Goal: Transaction & Acquisition: Purchase product/service

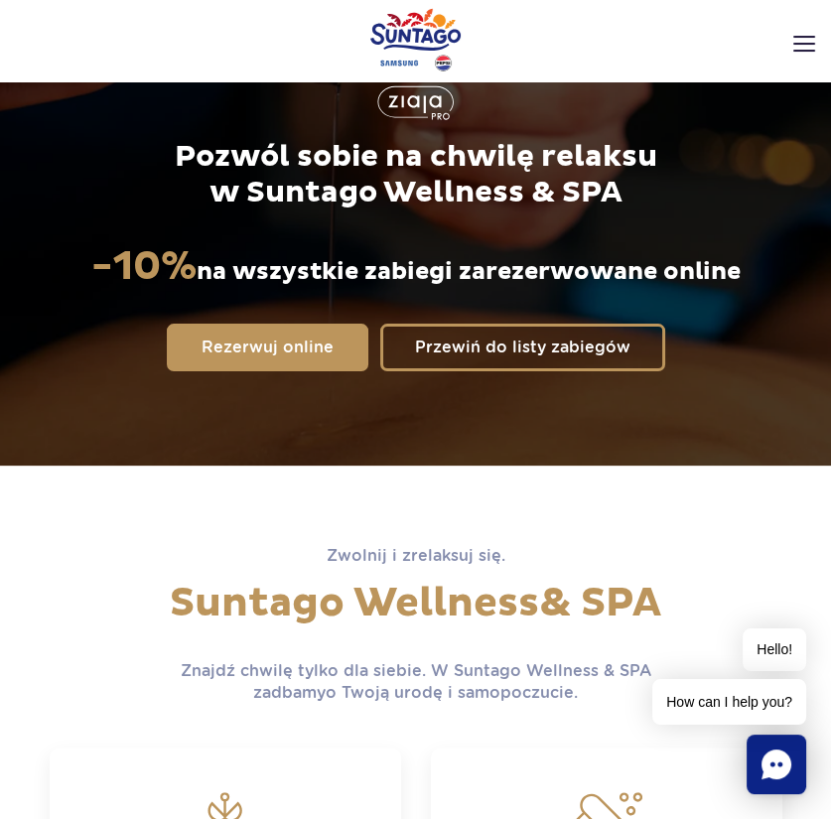
scroll to position [237, 0]
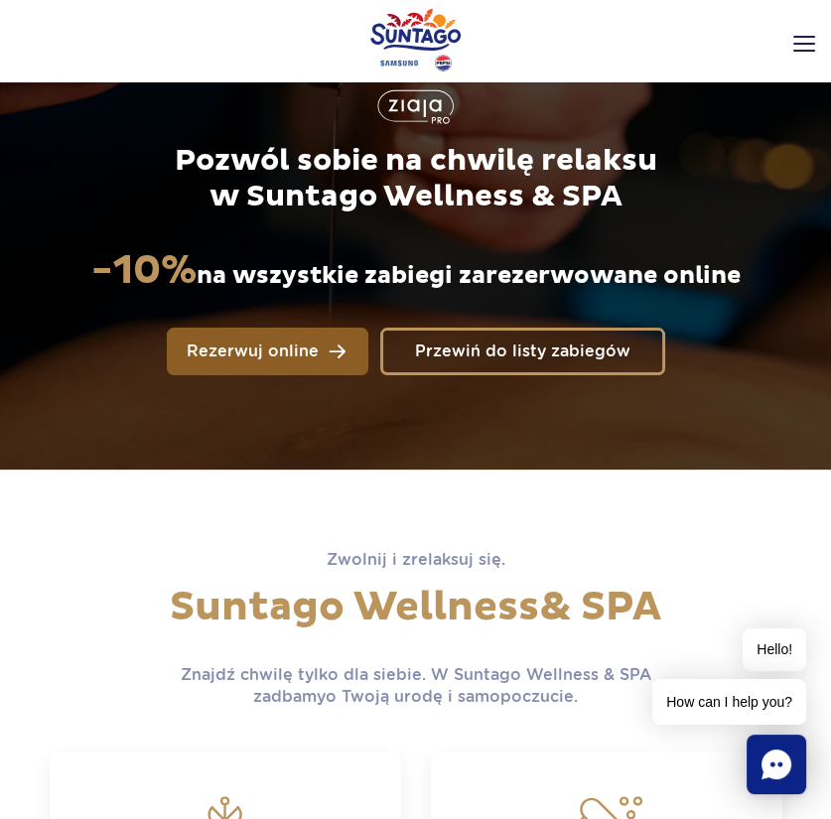
click at [303, 357] on span "Rezerwuj online" at bounding box center [253, 352] width 132 height 16
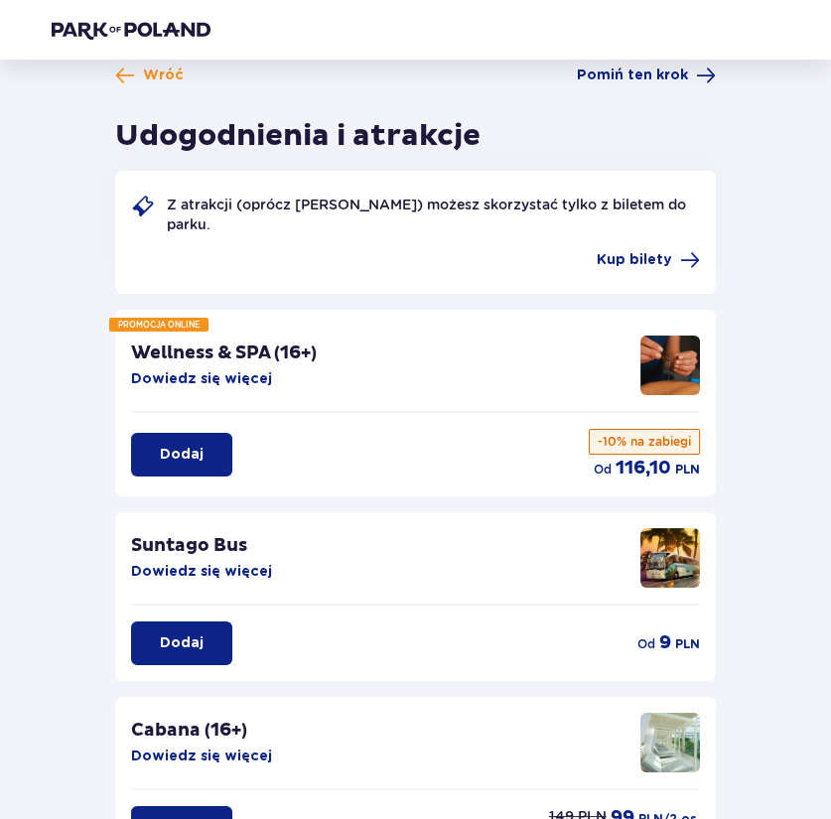
scroll to position [20, 0]
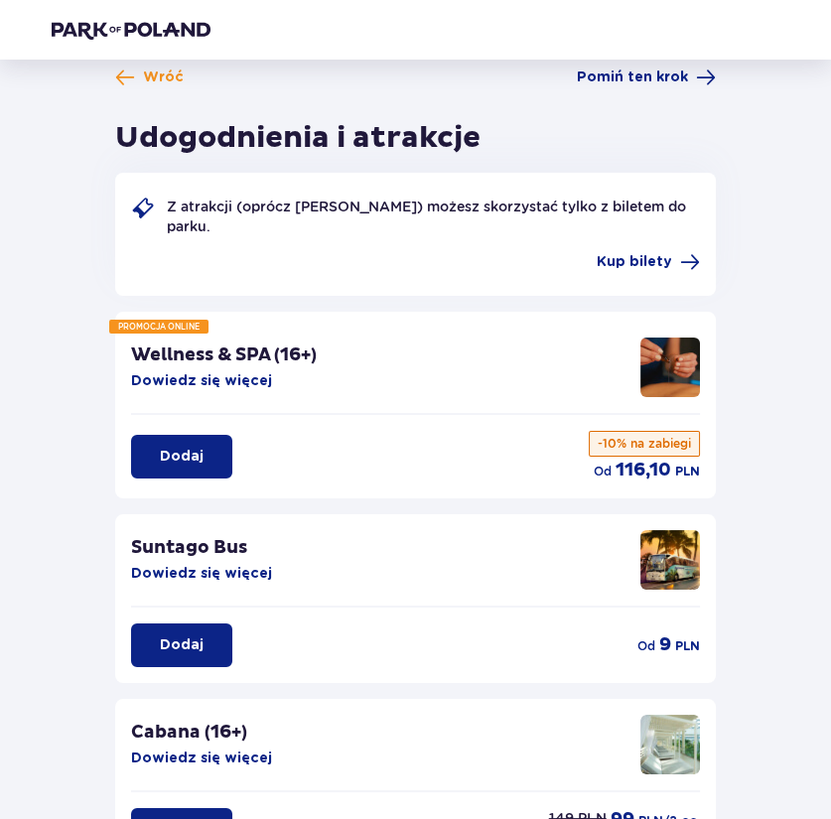
click at [187, 458] on p "Dodaj" at bounding box center [182, 457] width 44 height 20
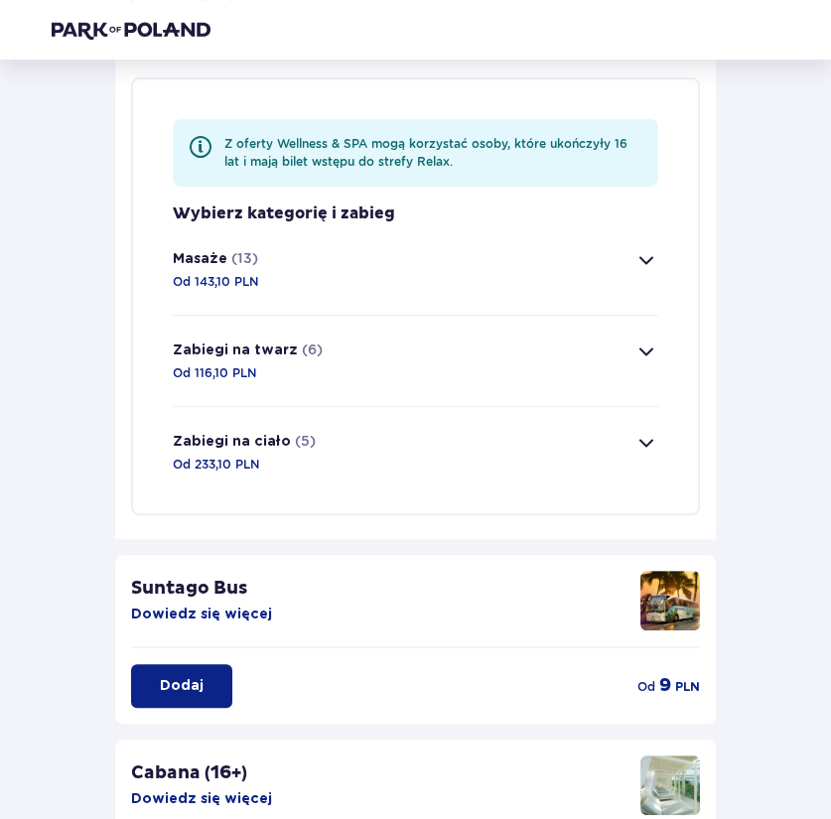
scroll to position [482, 0]
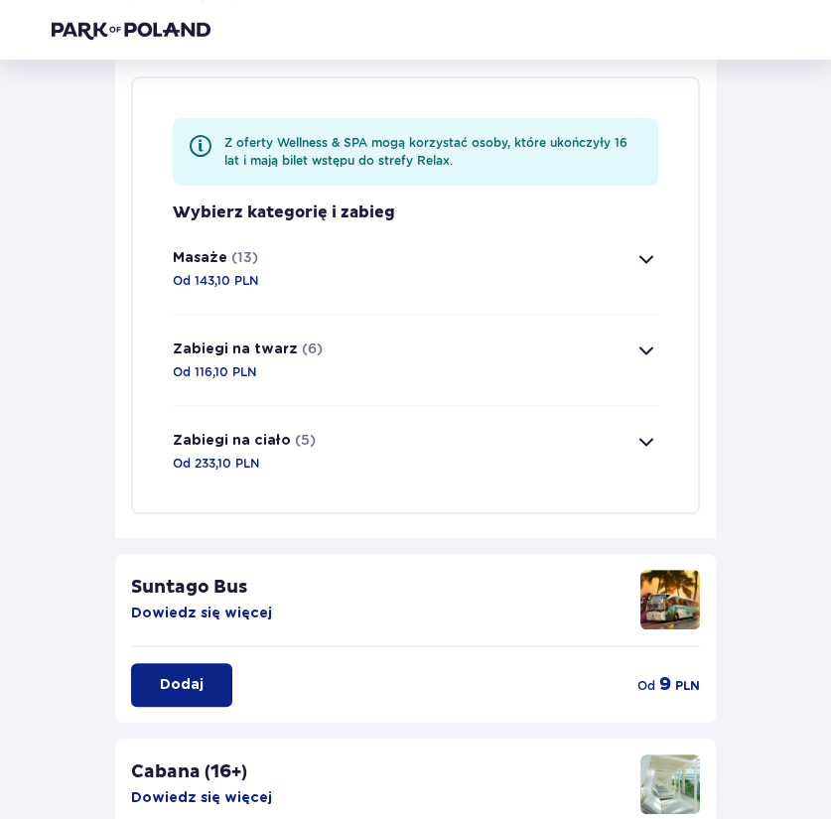
click at [648, 433] on span "button" at bounding box center [647, 442] width 24 height 24
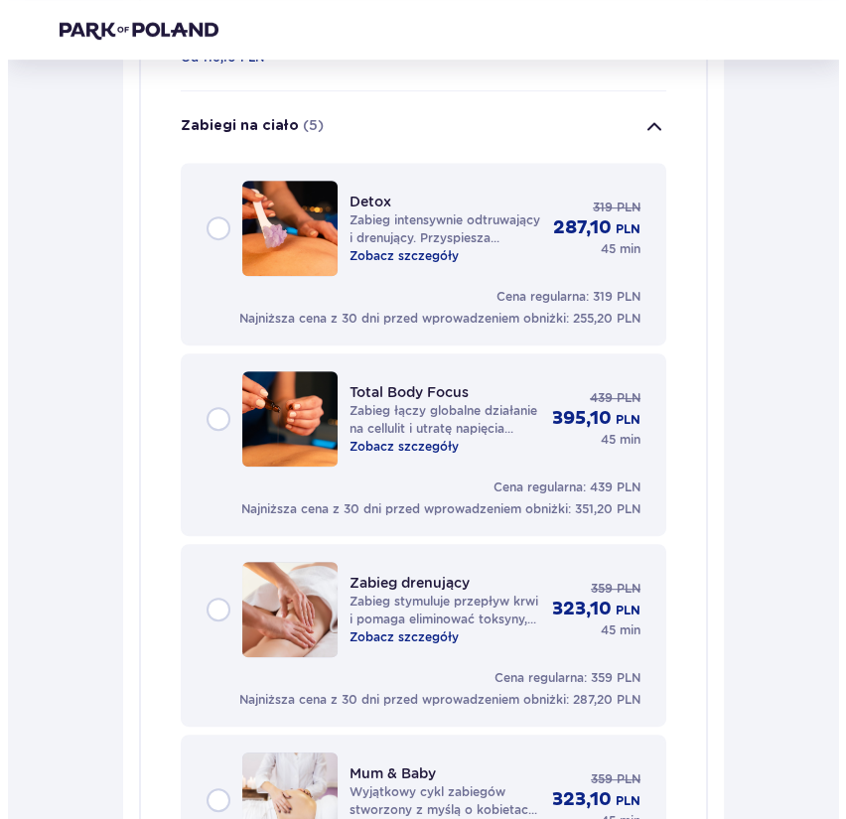
scroll to position [795, 0]
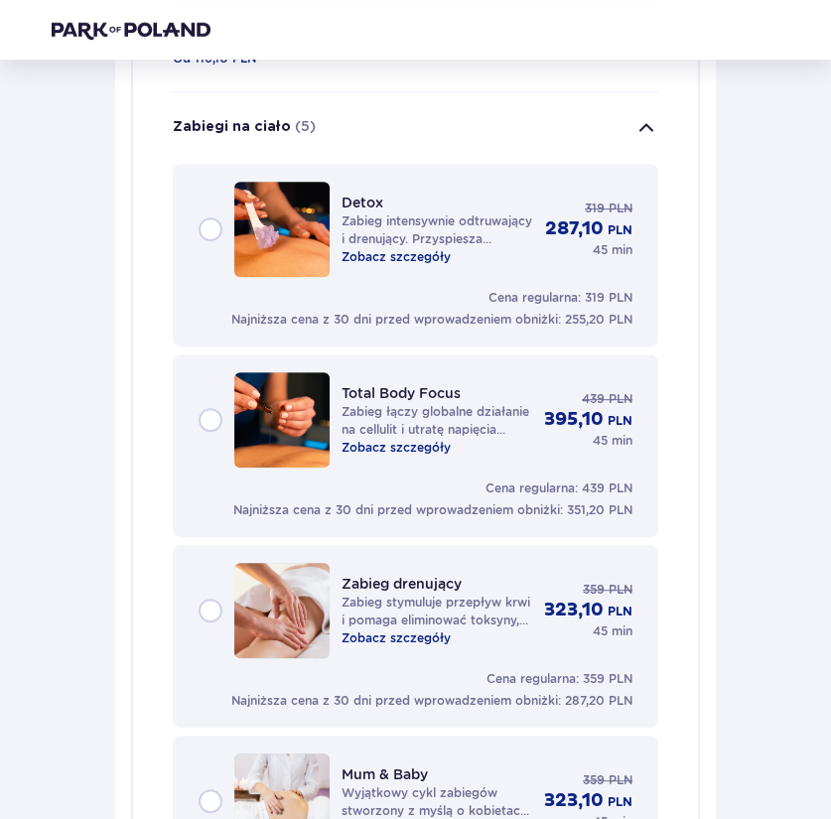
click at [430, 447] on p "Zobacz szczegóły" at bounding box center [396, 448] width 109 height 18
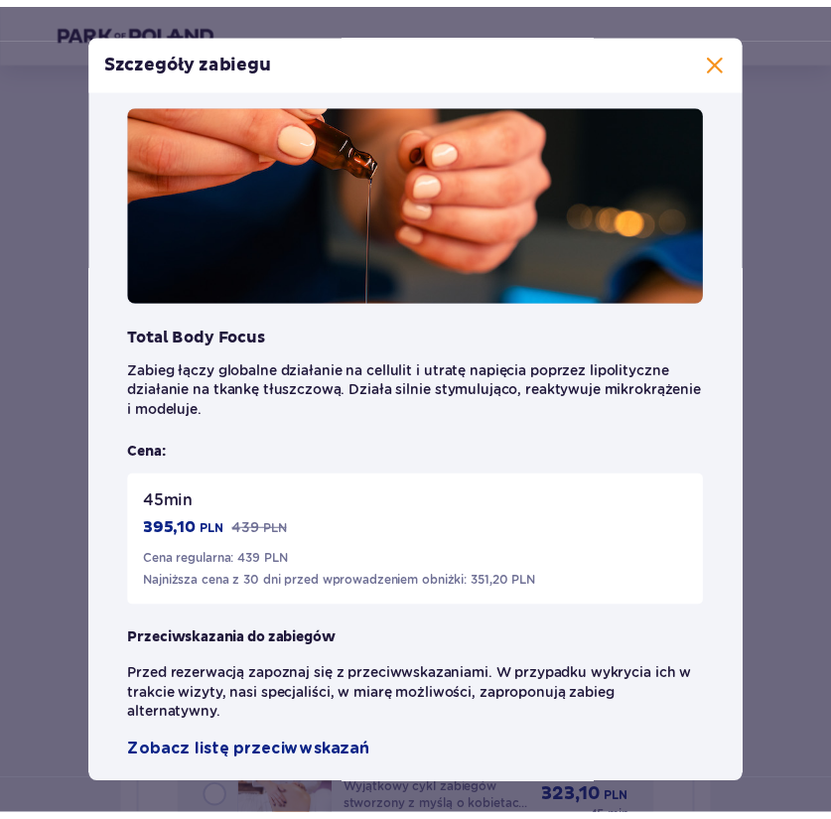
scroll to position [42, 0]
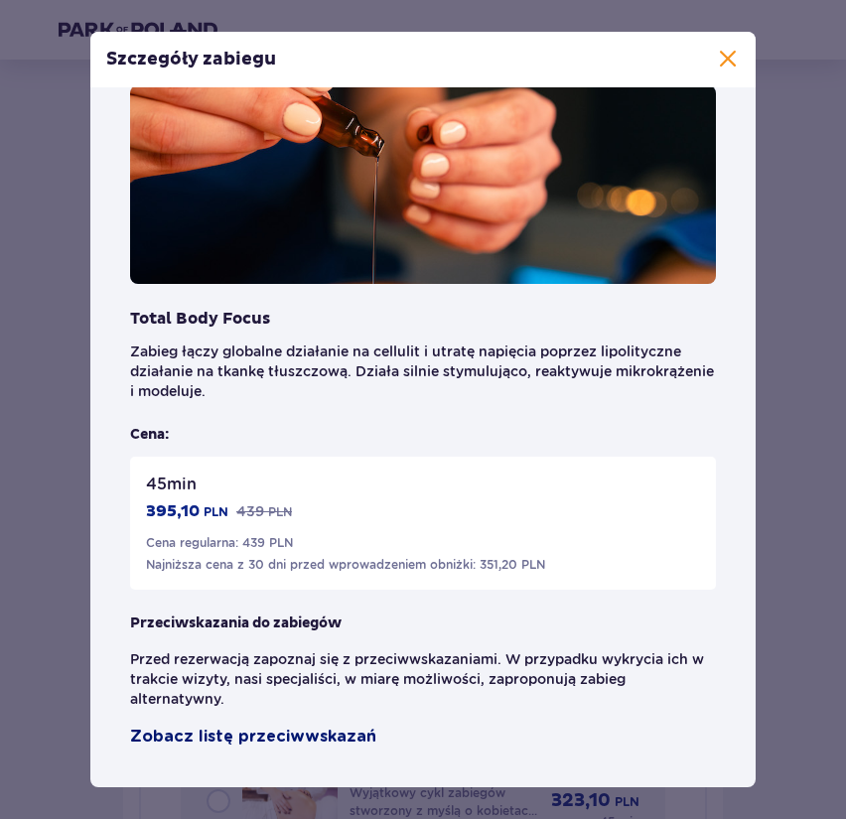
click at [330, 735] on span "Zobacz listę przeciwwskazań" at bounding box center [253, 737] width 246 height 24
click at [730, 53] on span at bounding box center [728, 60] width 24 height 24
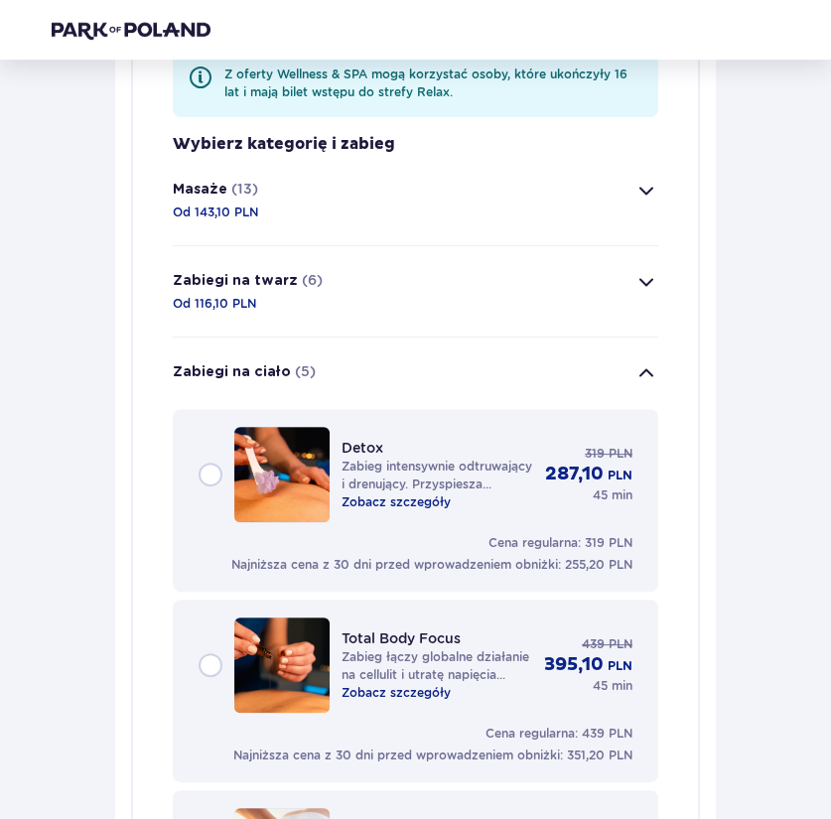
scroll to position [544, 0]
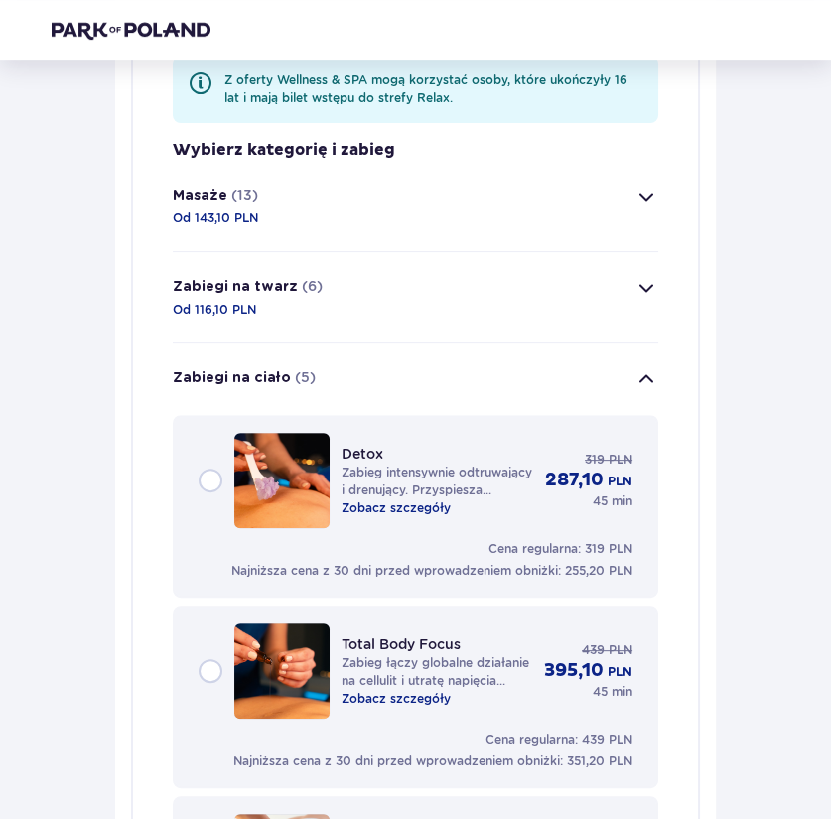
click at [651, 192] on span "button" at bounding box center [647, 197] width 24 height 24
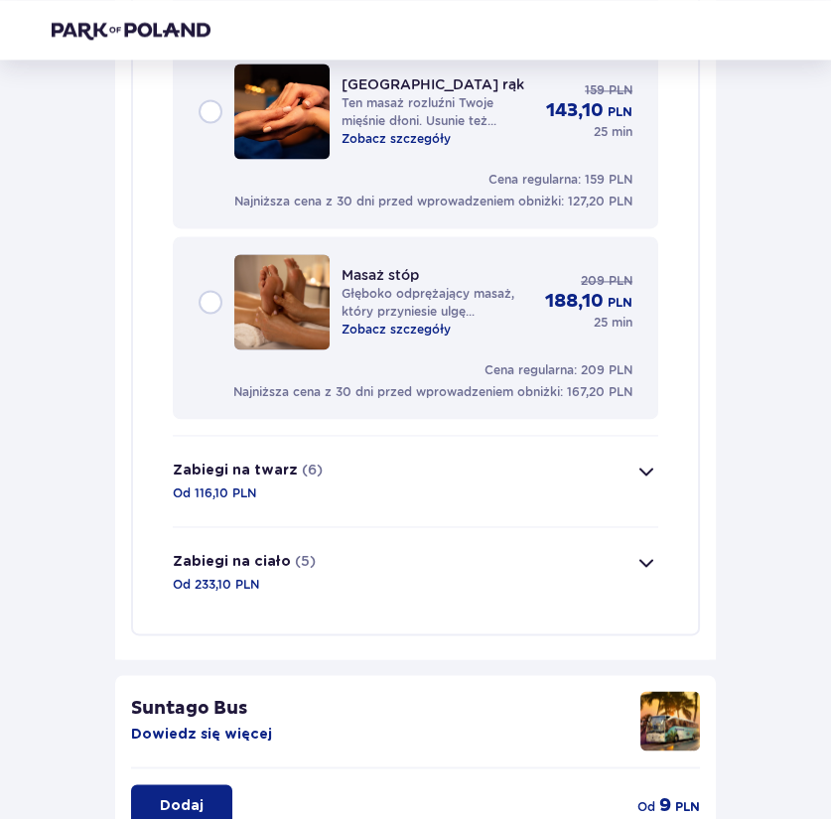
scroll to position [2829, 0]
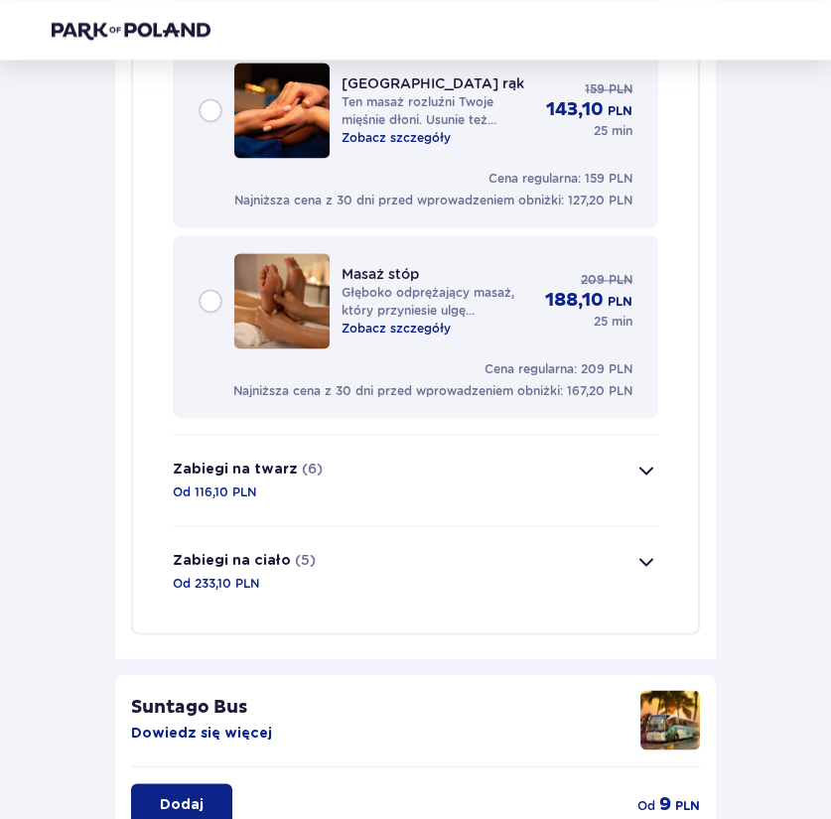
click at [642, 466] on span "button" at bounding box center [647, 471] width 24 height 24
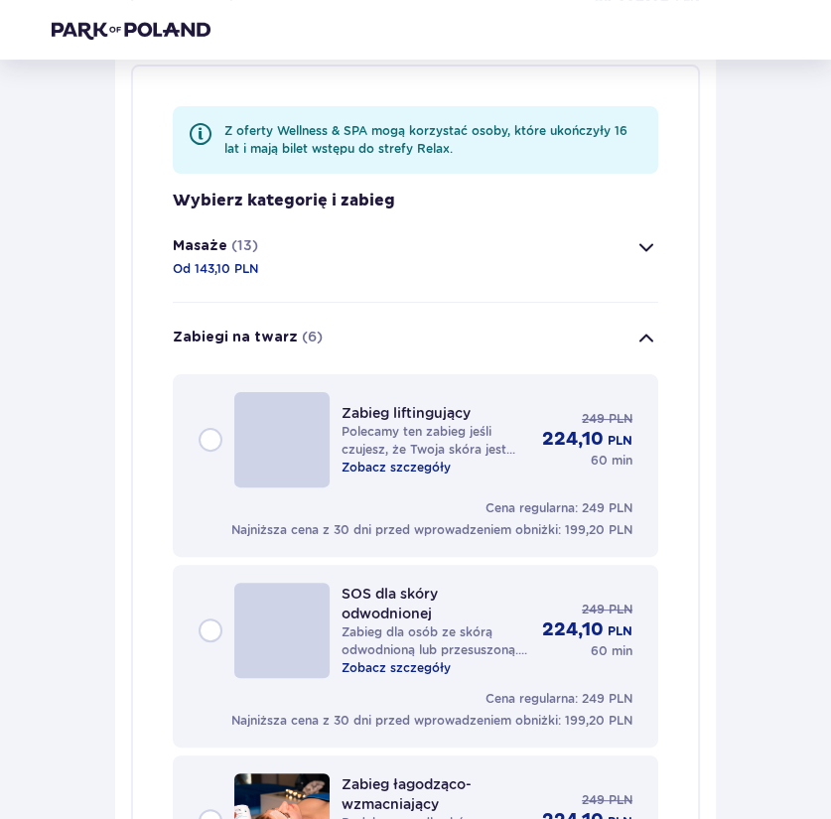
scroll to position [397, 0]
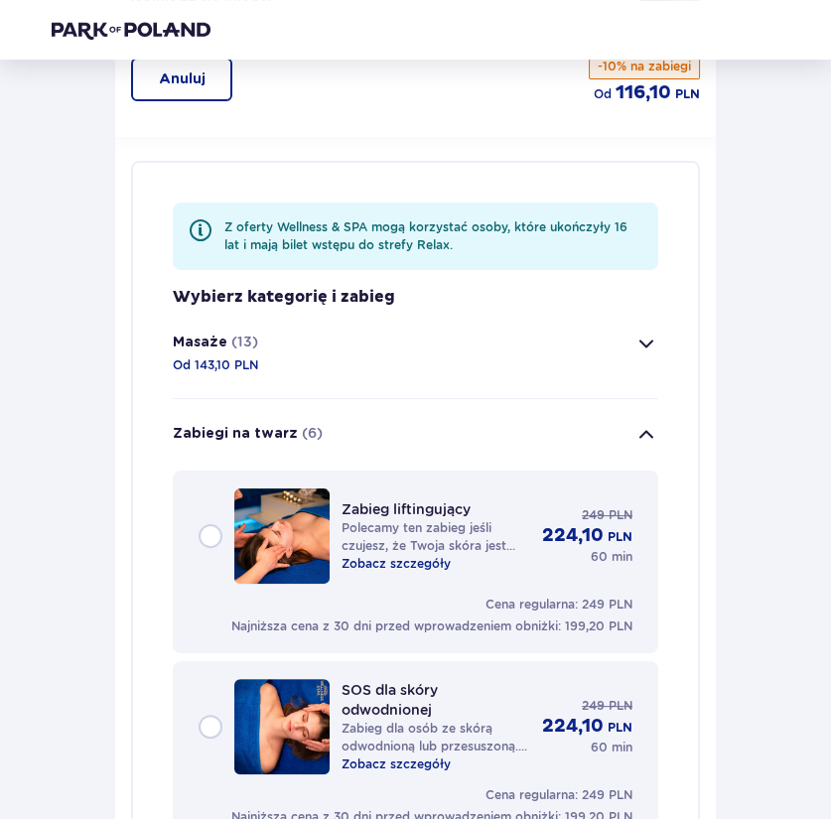
click at [639, 427] on span "button" at bounding box center [647, 435] width 24 height 24
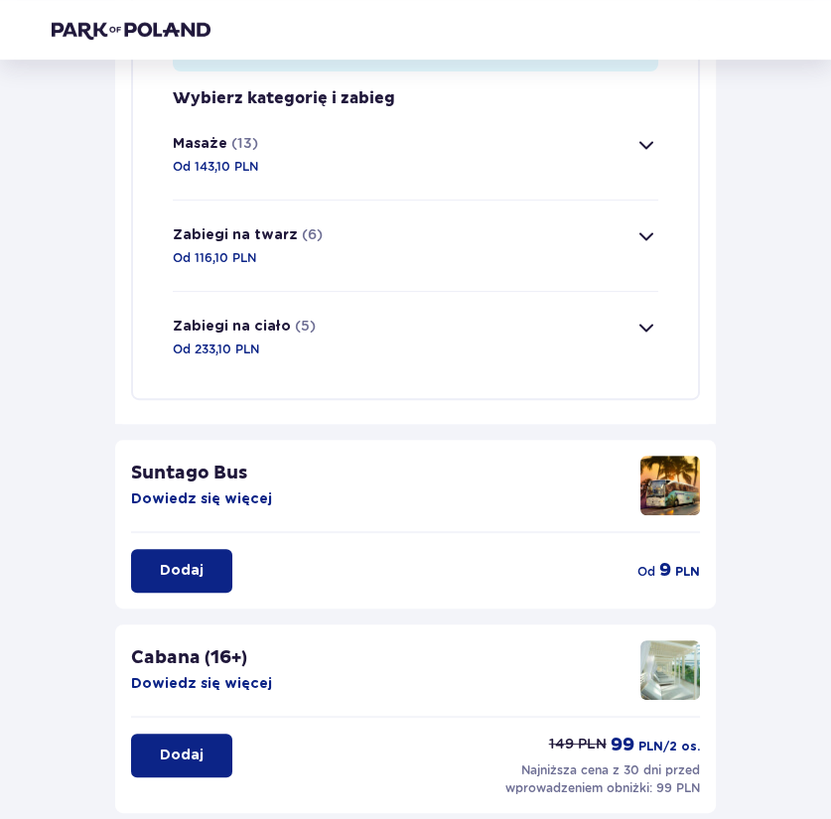
click at [647, 333] on span "button" at bounding box center [647, 328] width 24 height 24
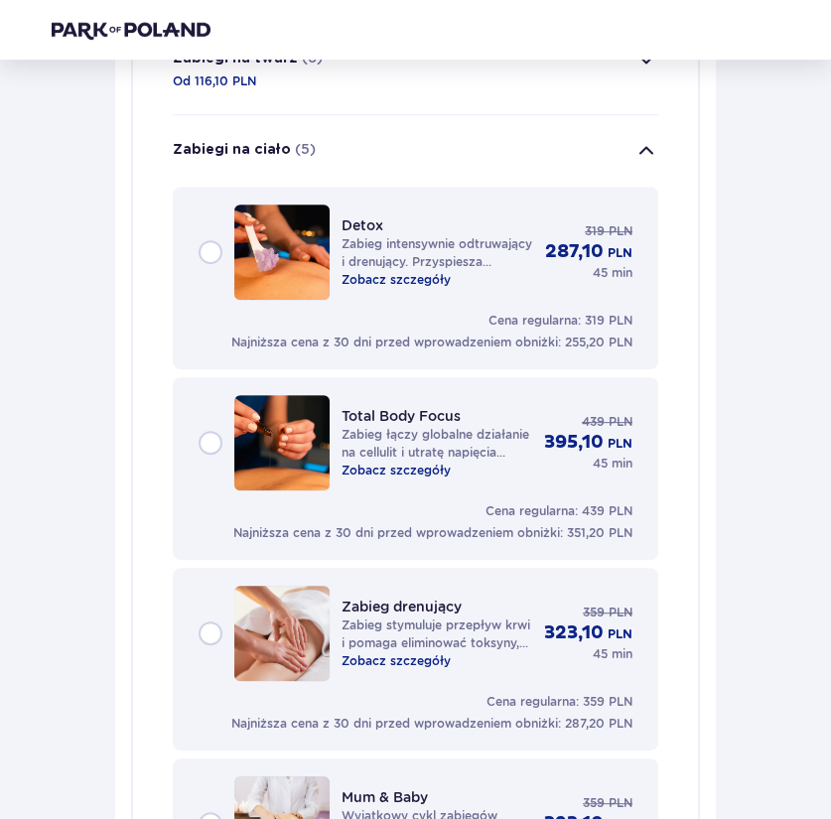
scroll to position [586, 0]
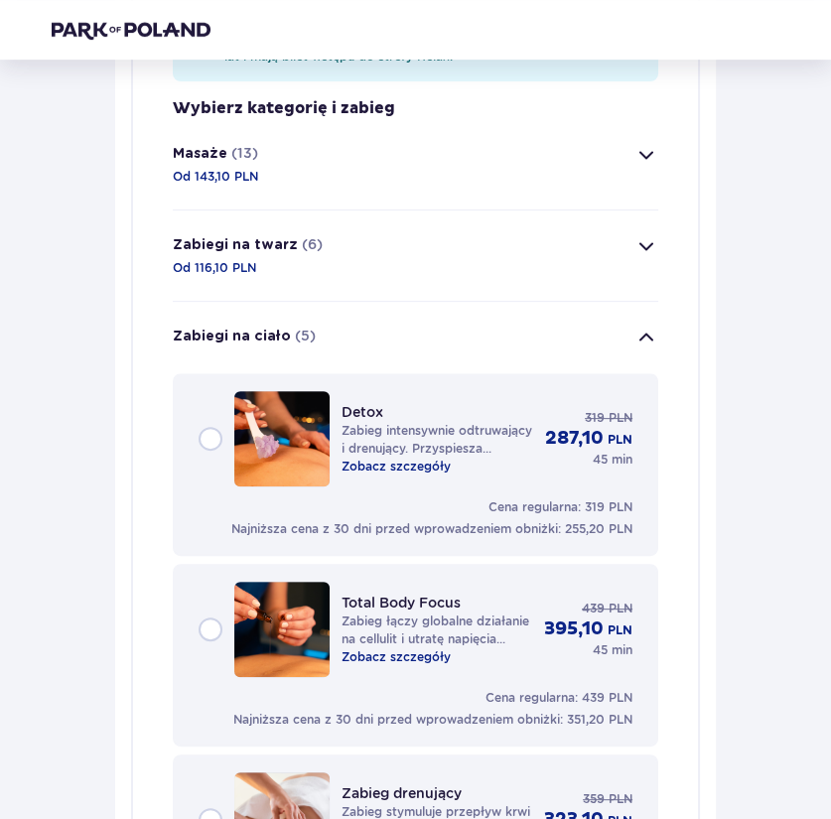
click at [652, 339] on span "button" at bounding box center [647, 338] width 24 height 24
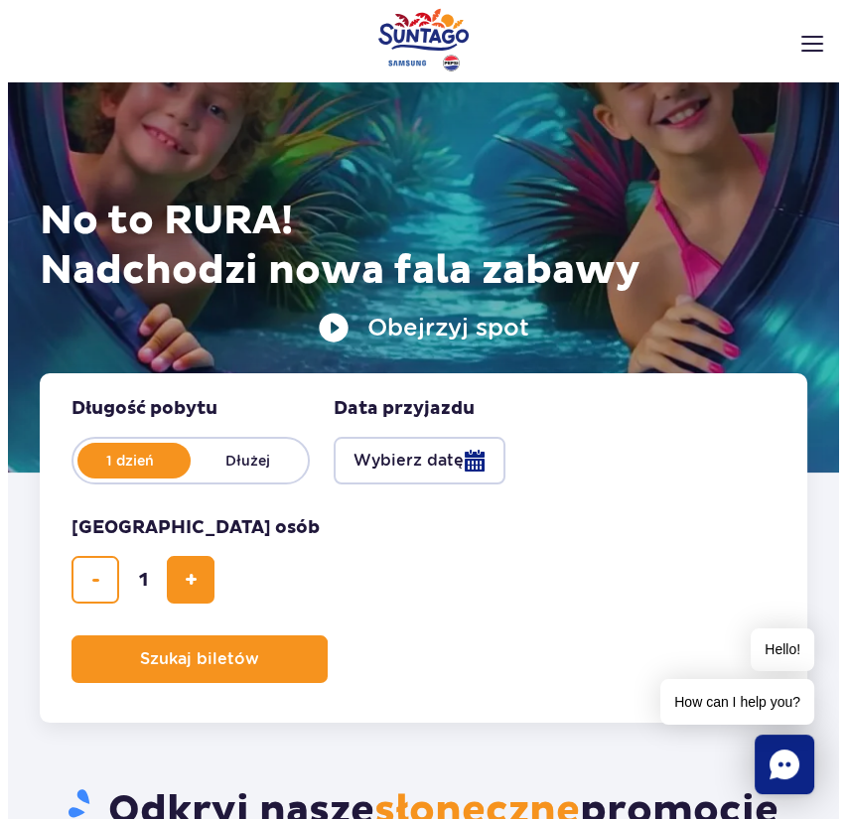
scroll to position [147, 0]
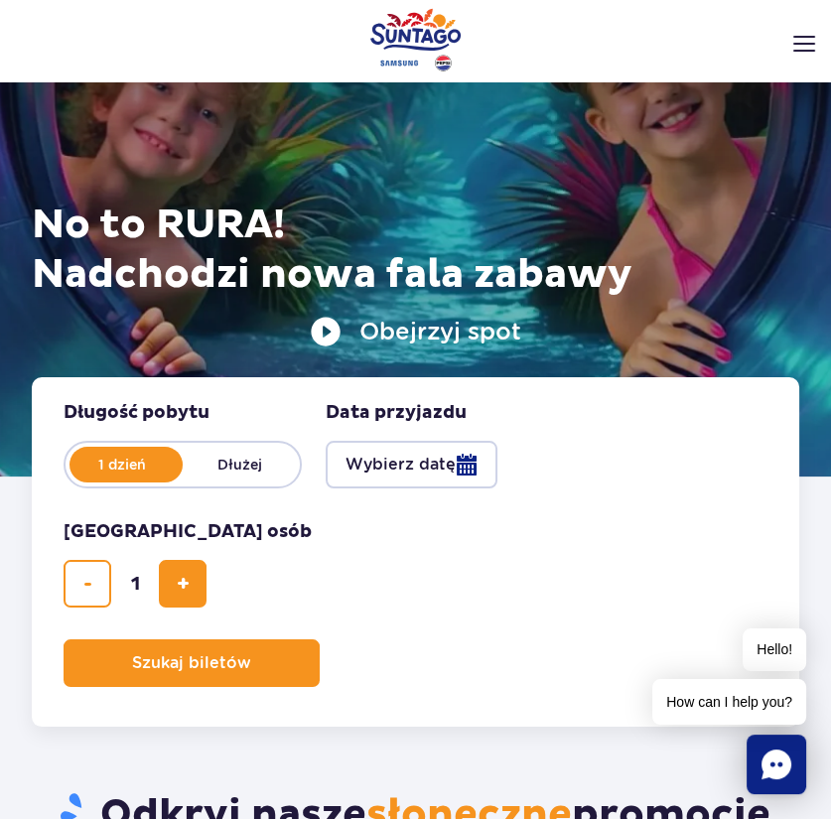
click at [796, 37] on img at bounding box center [804, 44] width 22 height 16
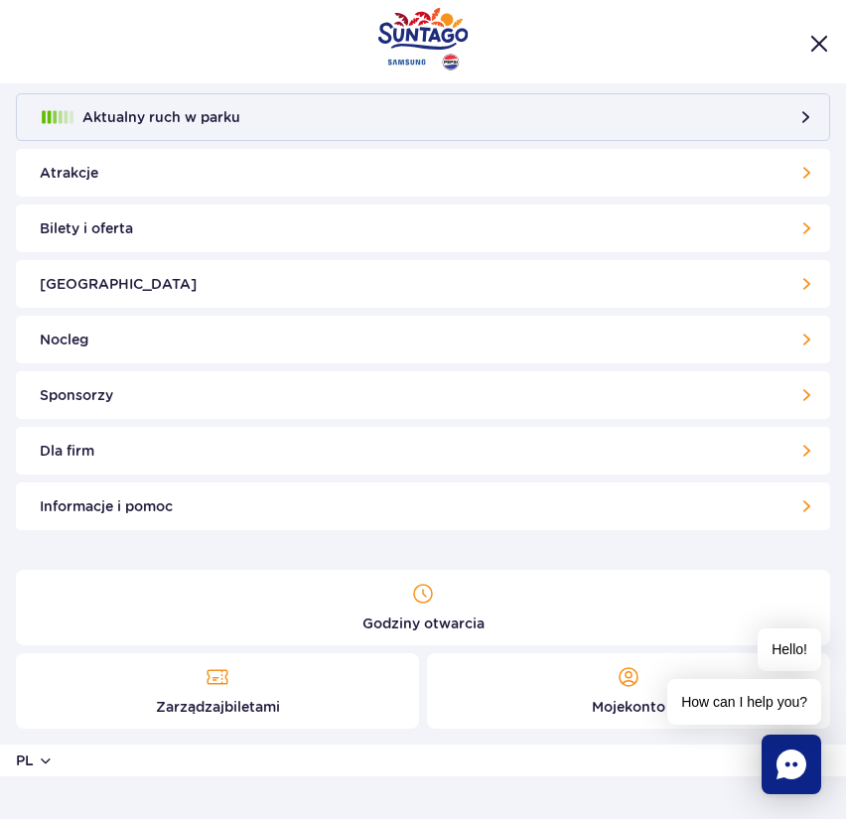
click at [115, 240] on link "Bilety i oferta" at bounding box center [423, 229] width 814 height 48
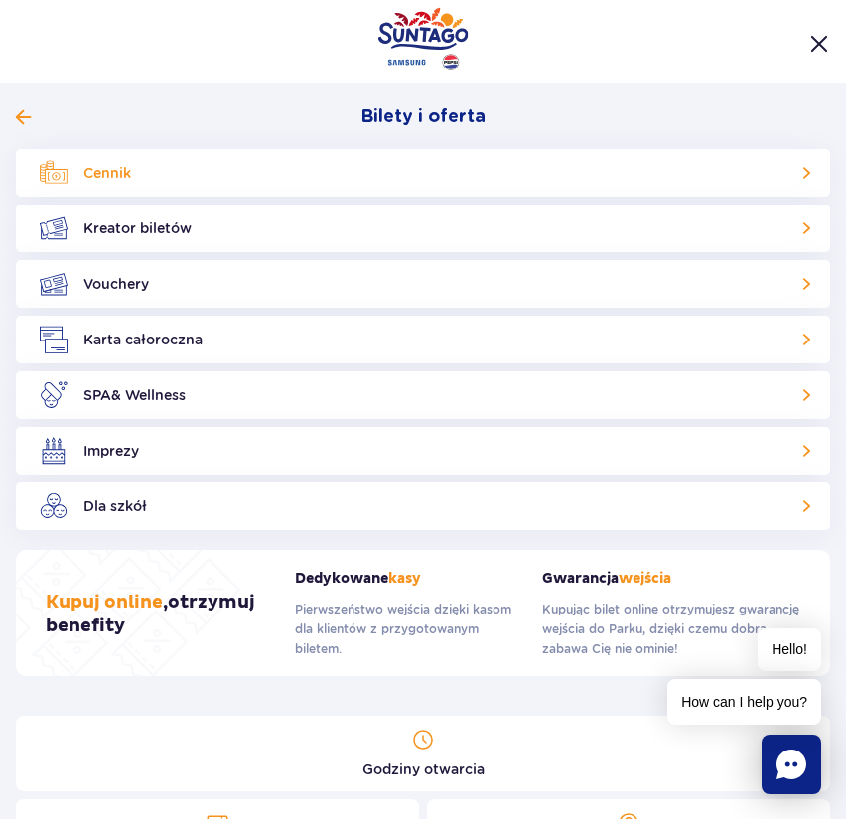
click at [108, 186] on link "Cennik" at bounding box center [423, 173] width 814 height 48
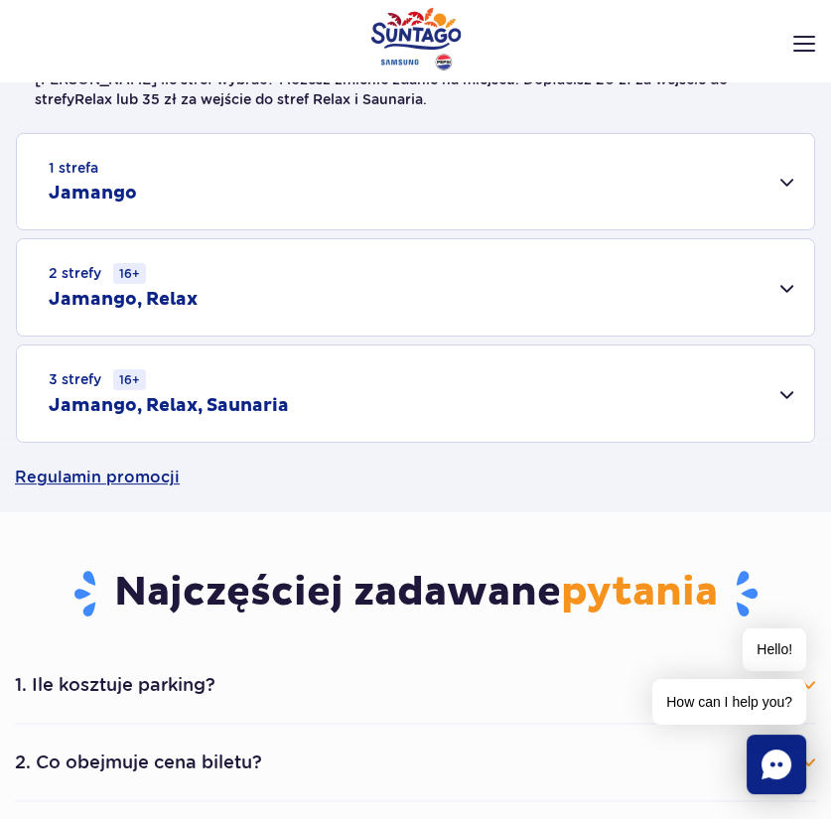
scroll to position [491, 0]
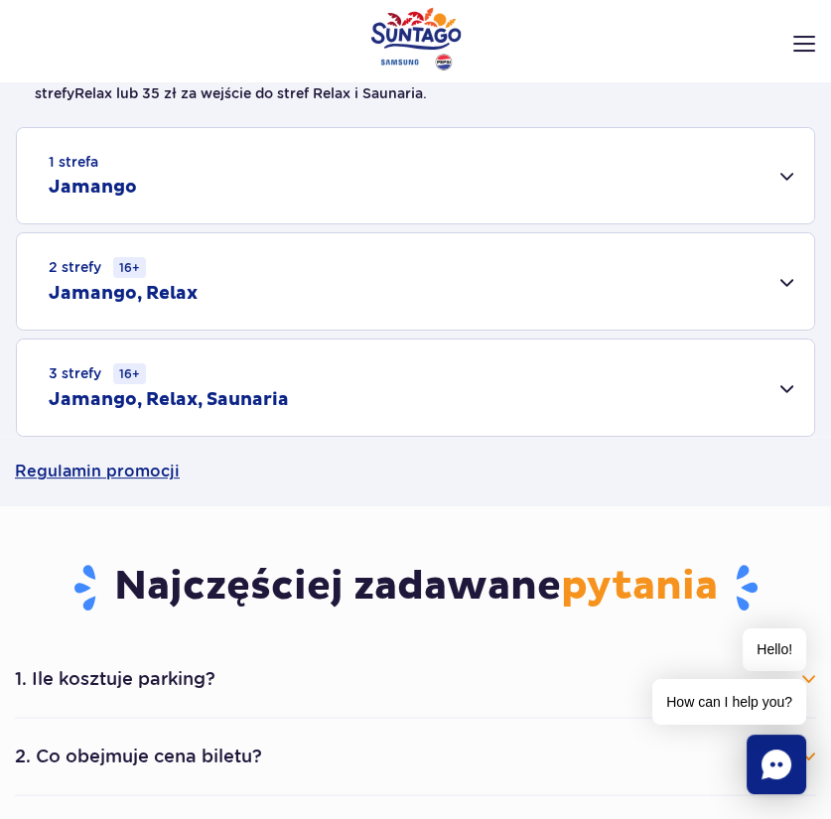
click at [792, 376] on div "3 strefy 16+ Jamango, Relax, Saunaria" at bounding box center [415, 388] width 797 height 96
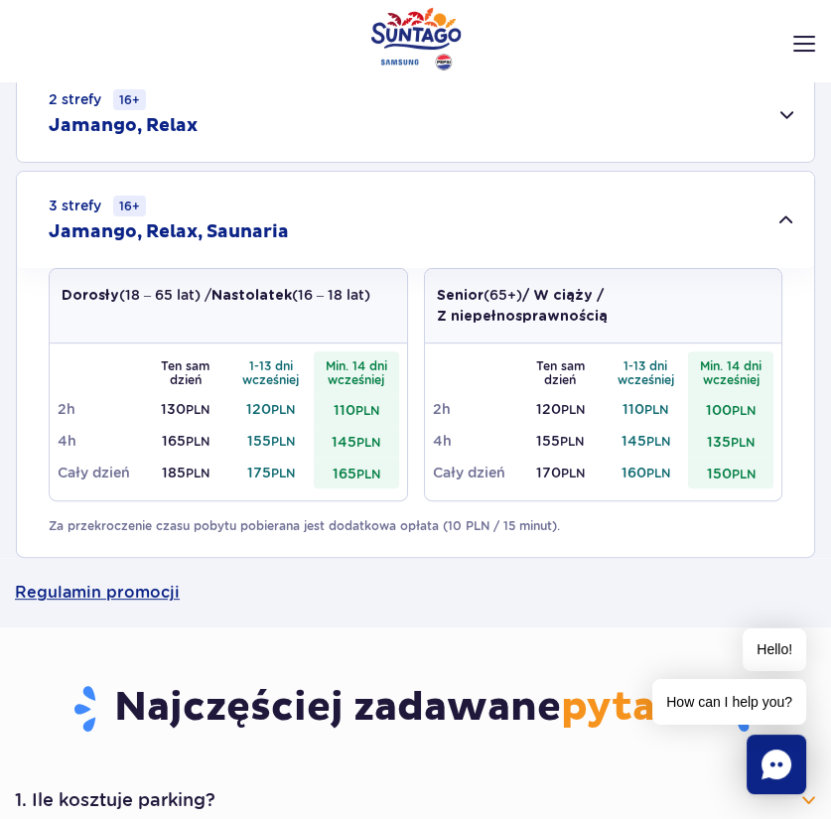
scroll to position [659, 0]
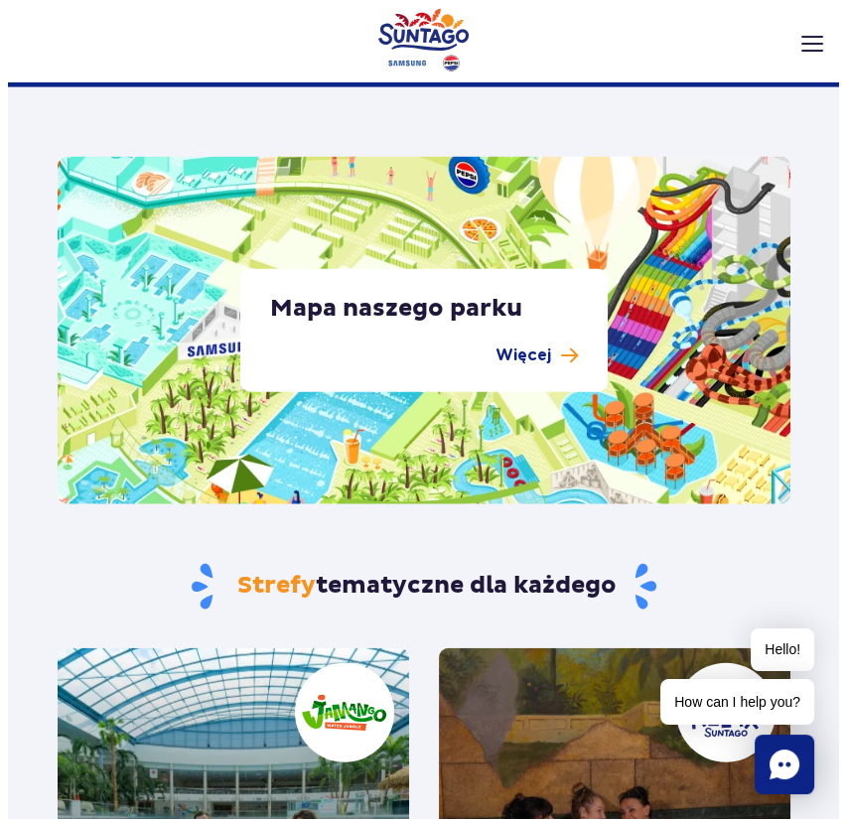
scroll to position [4667, 0]
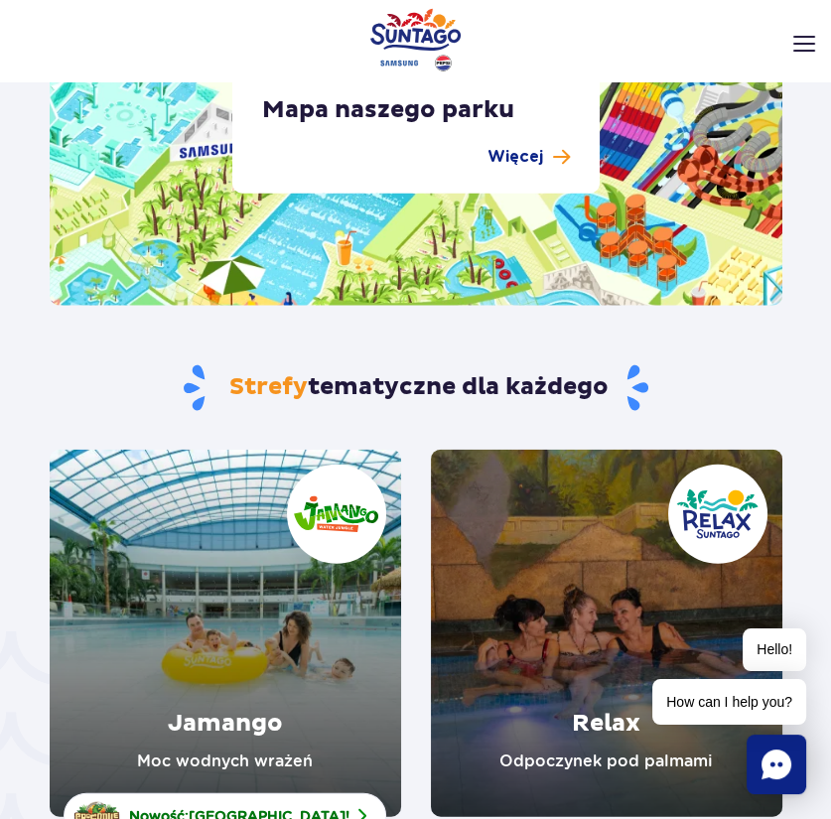
click at [814, 39] on div "Podaruj voucher Podaruj Voucher prezentowy do Suntago! Zarządzaj biletami Posłu…" at bounding box center [415, 20] width 831 height 40
click at [808, 45] on img at bounding box center [804, 44] width 22 height 16
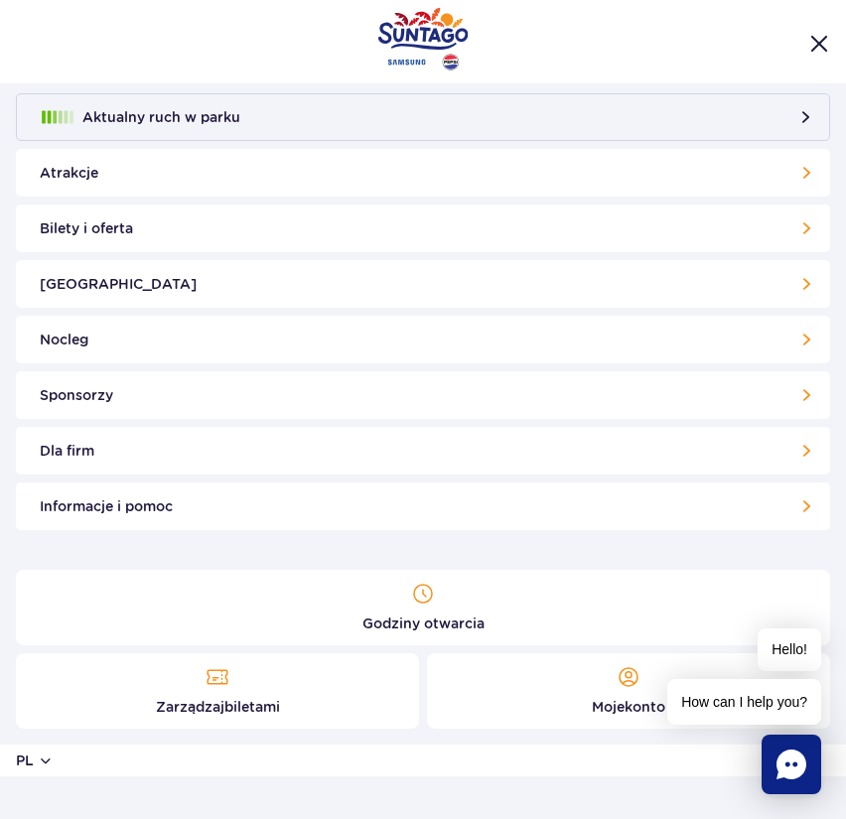
click at [805, 177] on link "Atrakcje" at bounding box center [423, 173] width 814 height 48
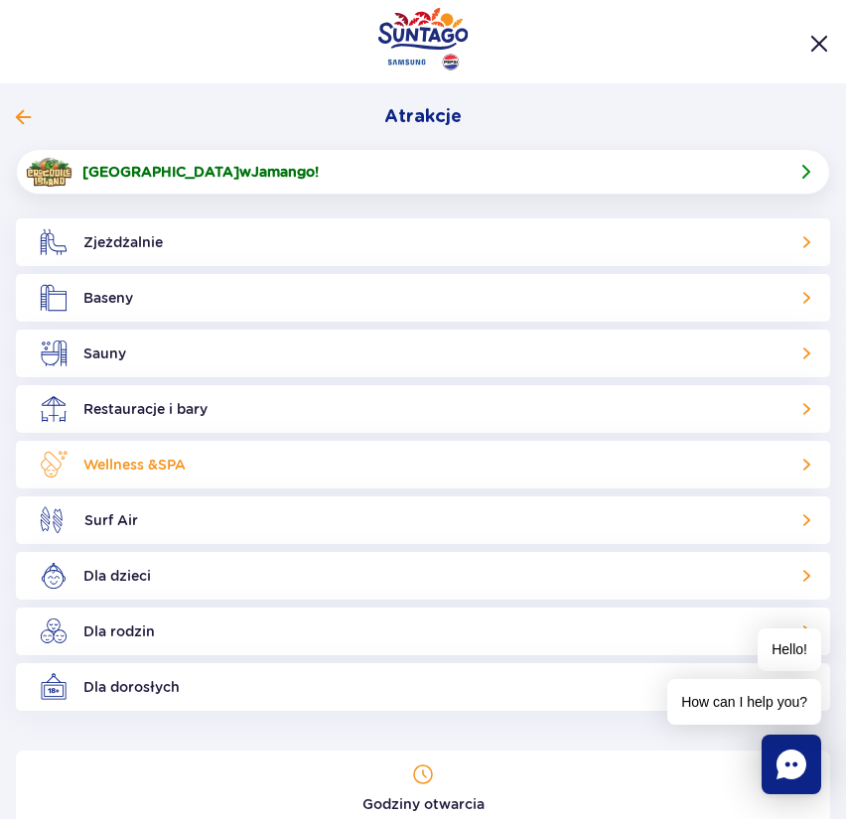
click at [788, 467] on link "Wellness & SPA" at bounding box center [423, 465] width 814 height 48
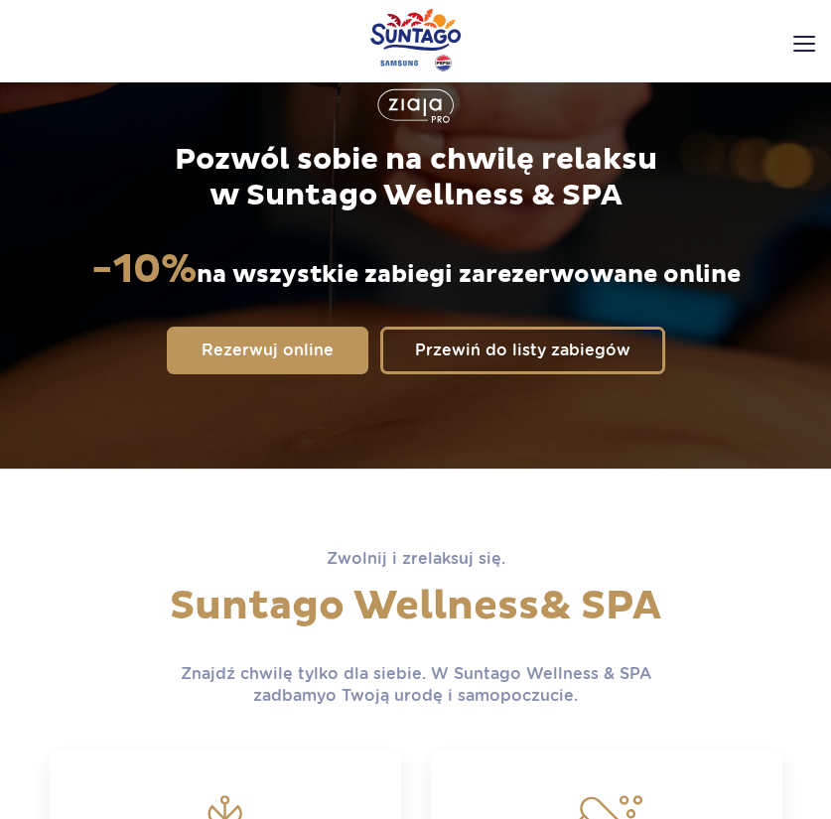
scroll to position [397, 0]
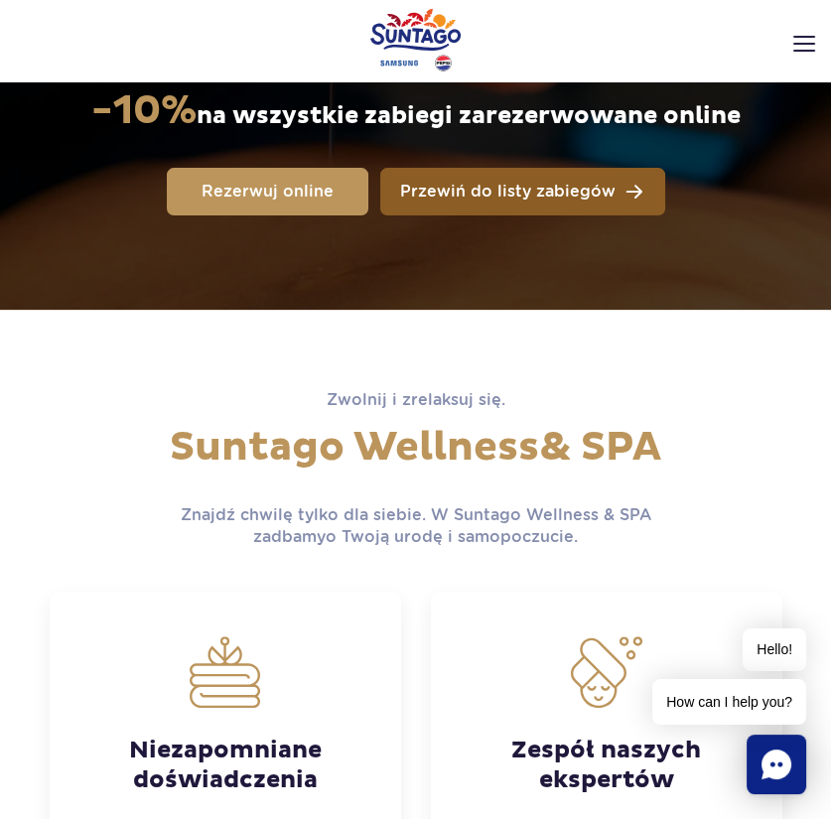
click at [554, 180] on link "Przewiń do listy zabiegów" at bounding box center [522, 192] width 285 height 48
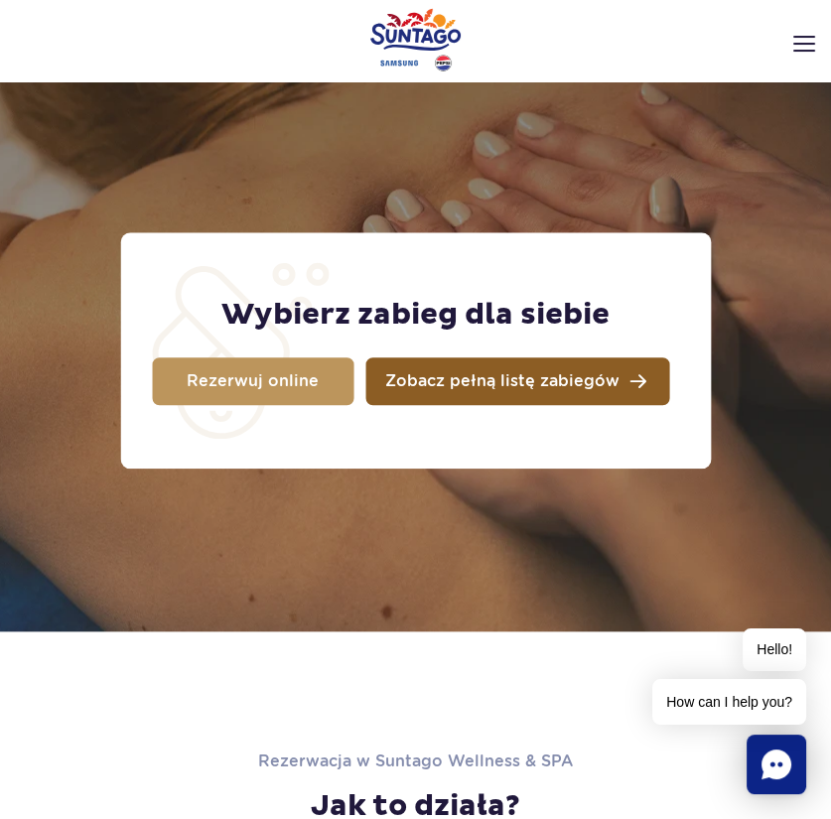
scroll to position [2006, 0]
click at [487, 398] on link "Zobacz pełną listę zabiegów" at bounding box center [517, 381] width 304 height 48
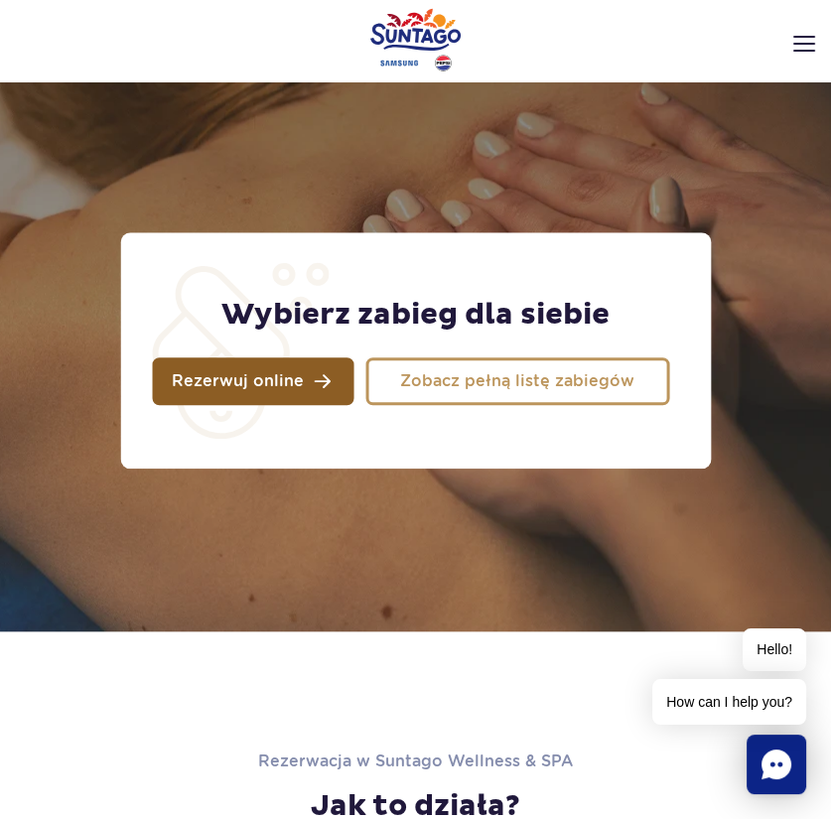
click at [285, 399] on link "Rezerwuj online" at bounding box center [253, 381] width 202 height 48
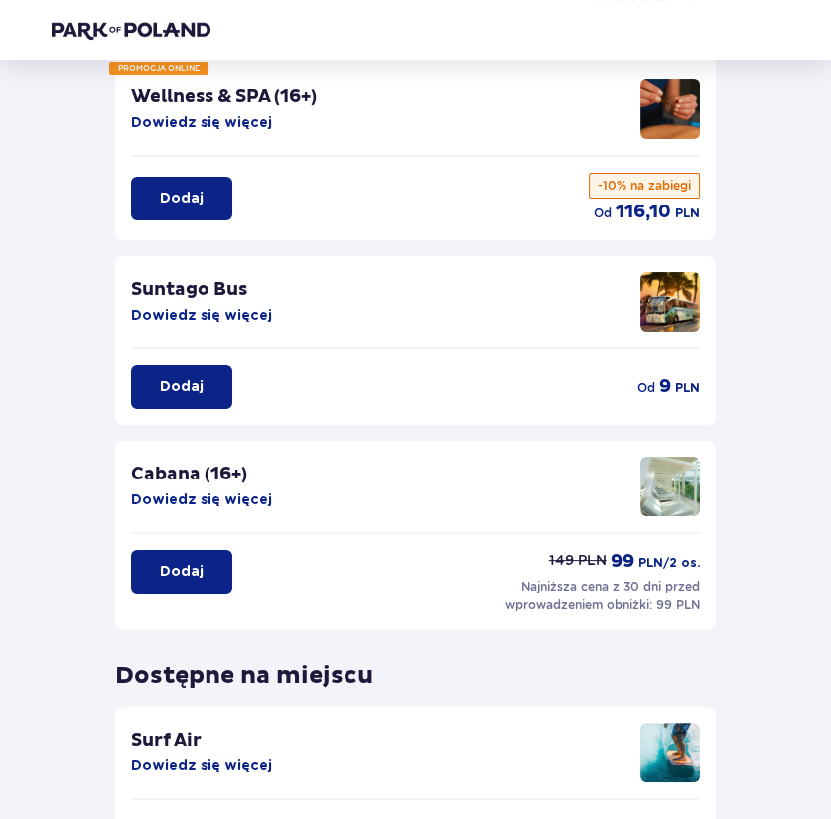
scroll to position [19, 0]
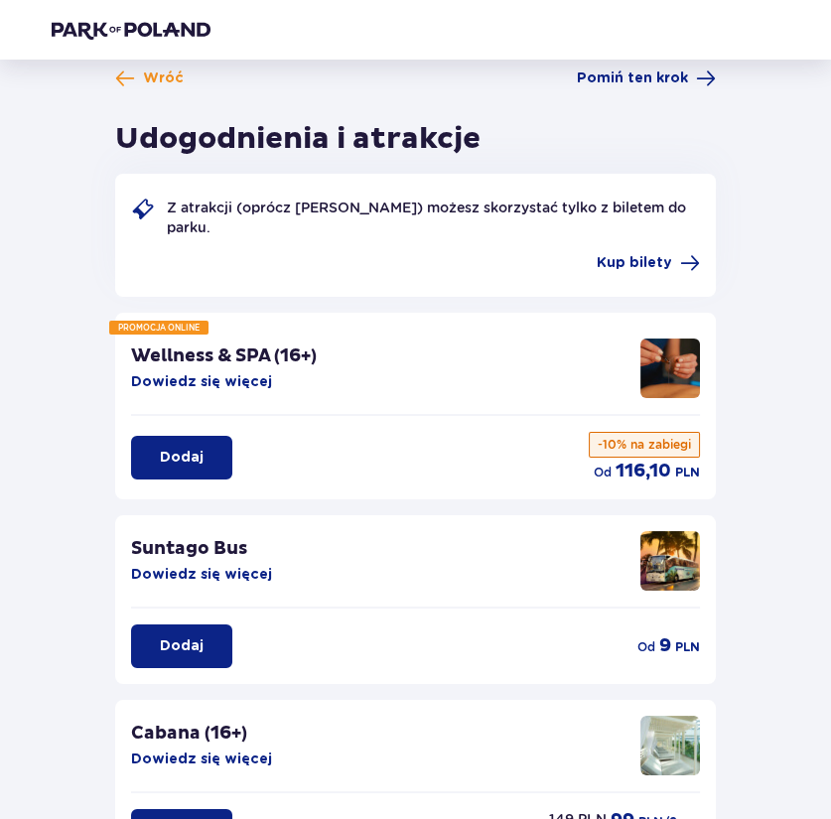
click at [198, 466] on p "Dodaj" at bounding box center [182, 458] width 44 height 20
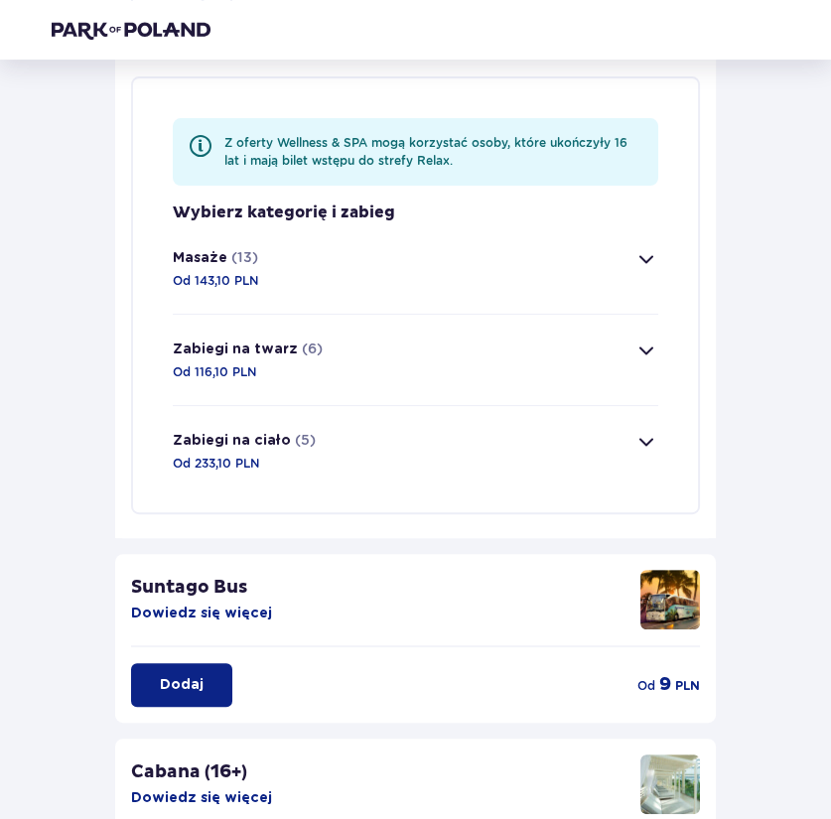
scroll to position [482, 0]
click at [544, 280] on button "Masaże (13) Od 143,10 PLN" at bounding box center [415, 268] width 485 height 90
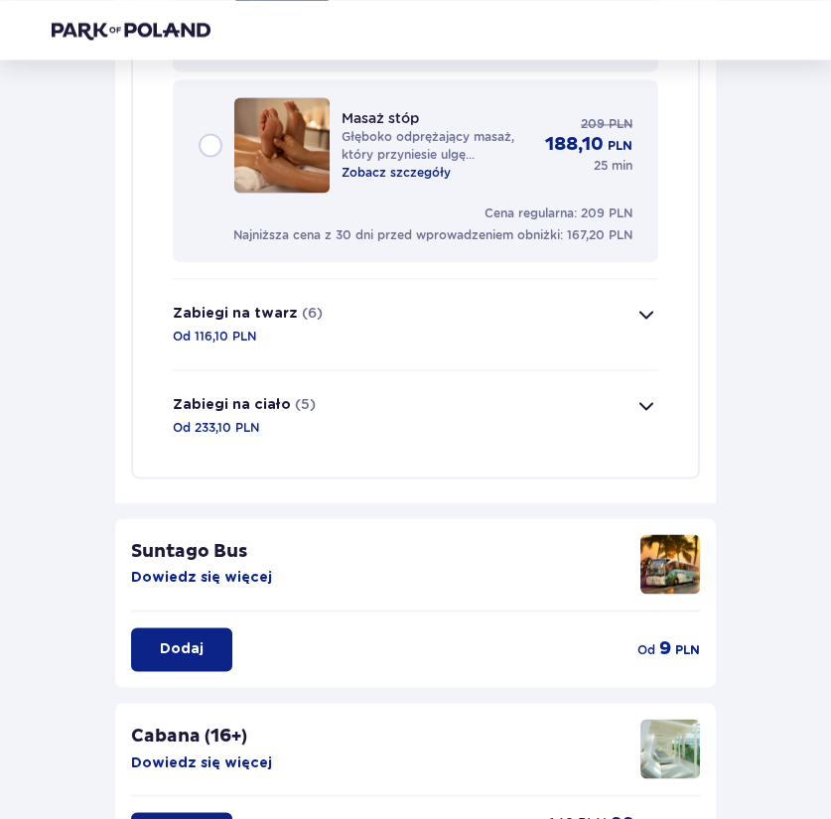
scroll to position [2988, 0]
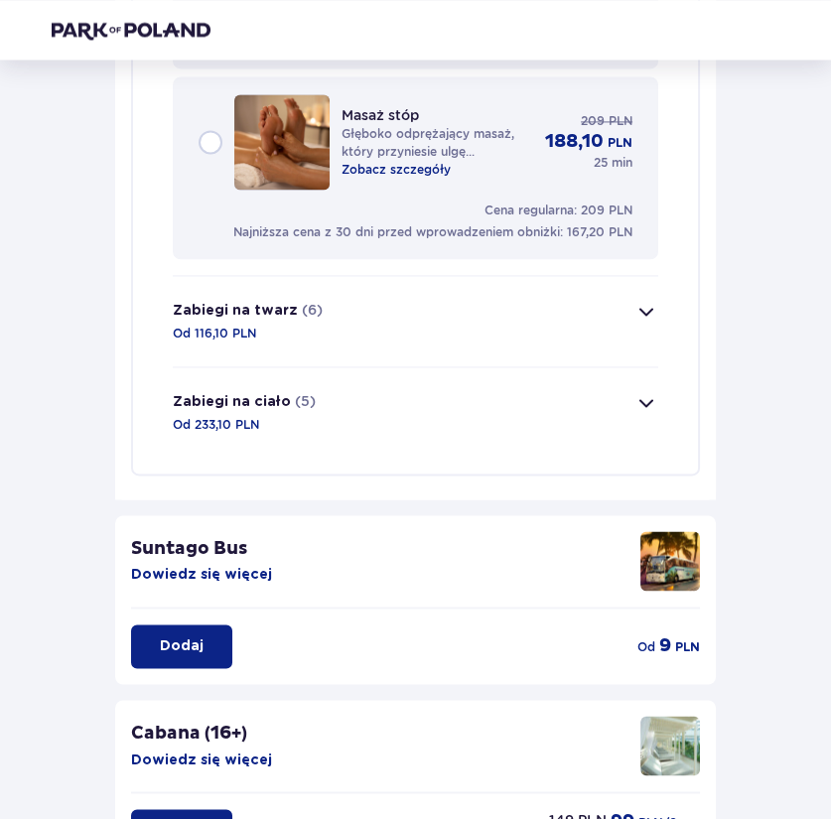
click at [489, 427] on button "Zabiegi na ciało (5) Od 233,10 PLN" at bounding box center [415, 412] width 485 height 90
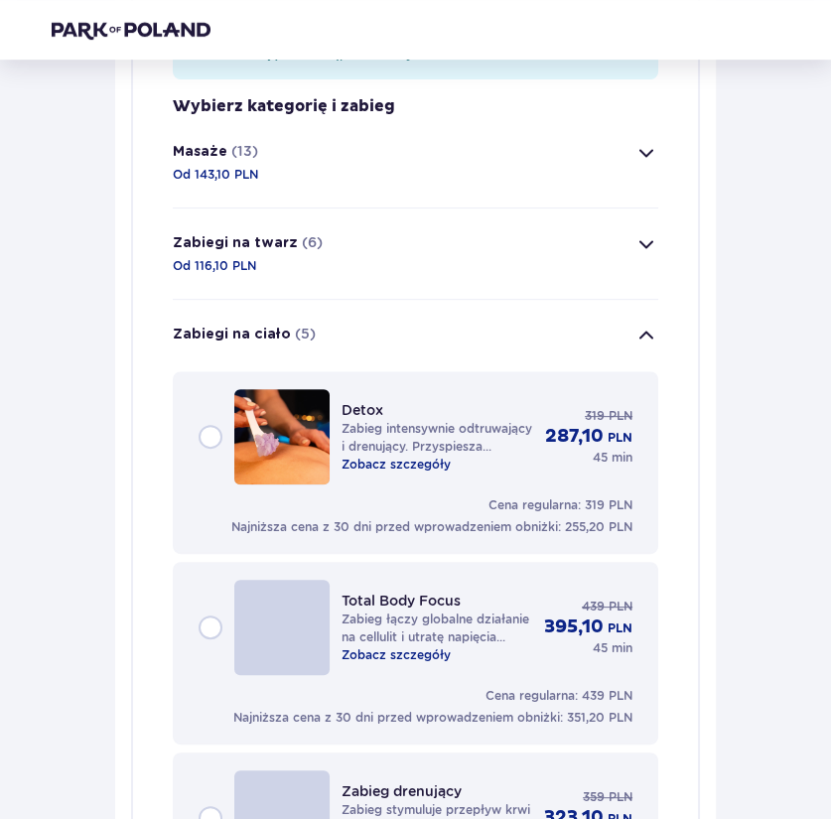
scroll to position [784, 0]
